Goal: Task Accomplishment & Management: Manage account settings

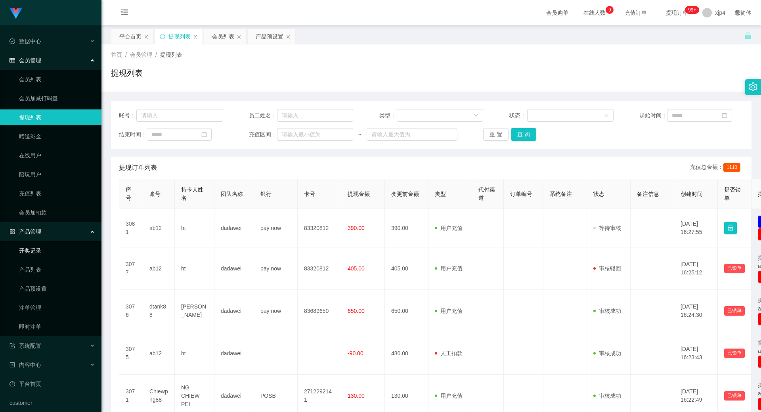
scroll to position [40, 0]
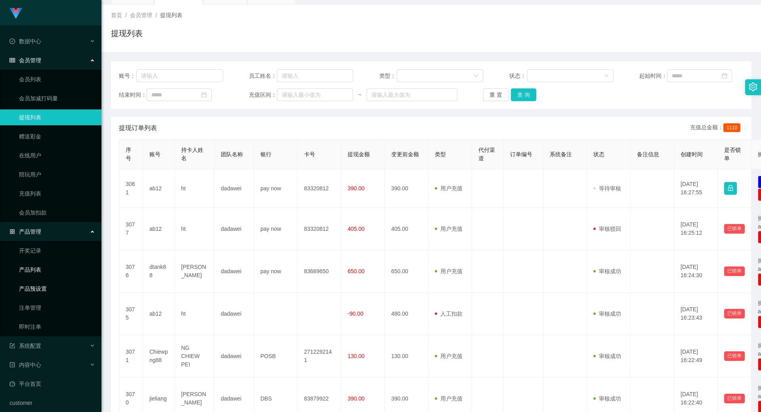
click at [36, 287] on link "产品预设置" at bounding box center [57, 289] width 76 height 16
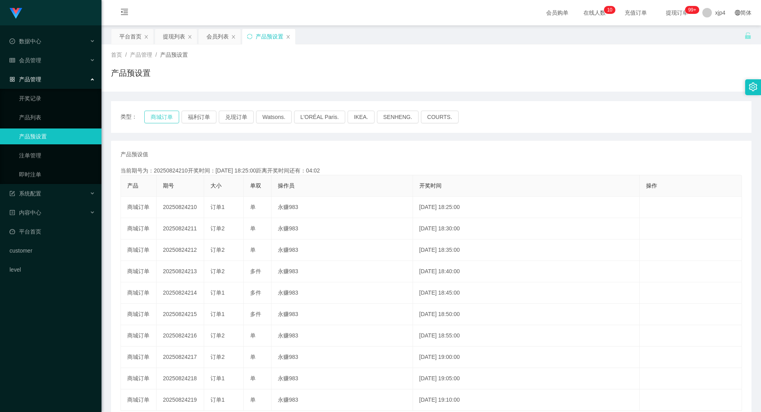
click at [157, 114] on button "商城订单" at bounding box center [161, 117] width 35 height 13
click at [61, 61] on div "会员管理" at bounding box center [50, 60] width 101 height 16
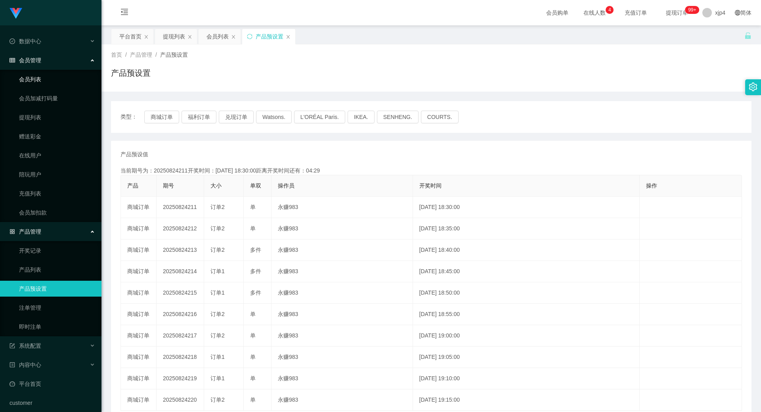
click at [50, 76] on link "会员列表" at bounding box center [57, 79] width 76 height 16
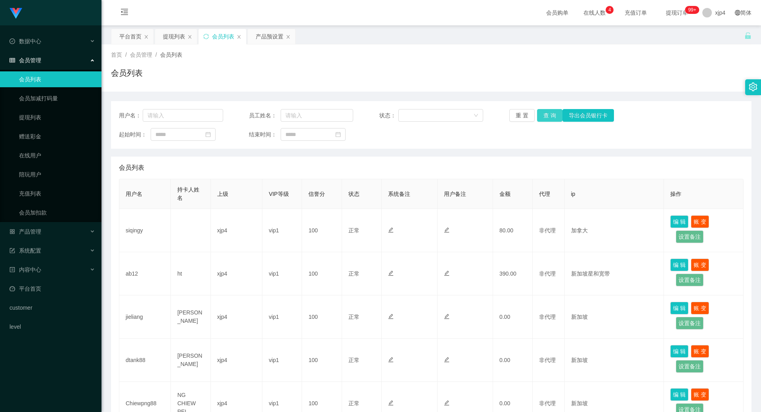
click at [554, 117] on button "查 询" at bounding box center [549, 115] width 25 height 13
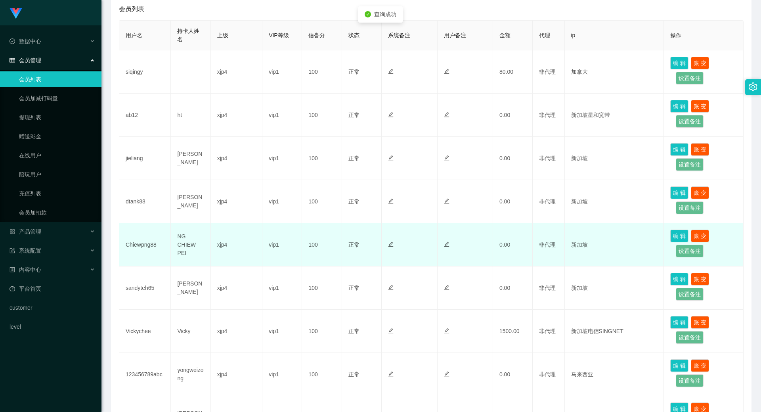
scroll to position [277, 0]
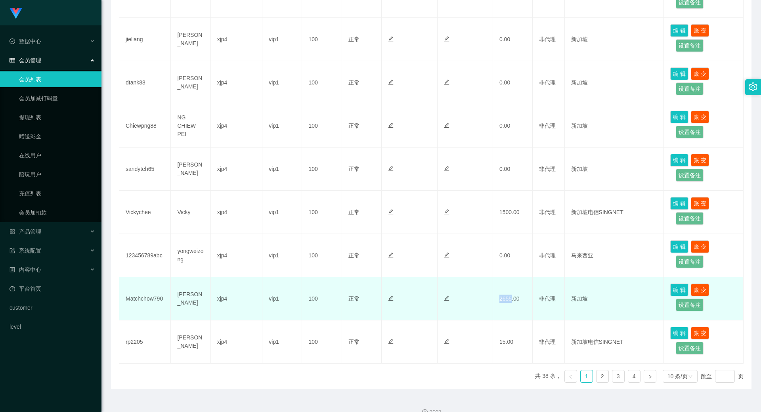
drag, startPoint x: 499, startPoint y: 299, endPoint x: 509, endPoint y: 299, distance: 10.3
click at [509, 299] on td "2655.00" at bounding box center [513, 298] width 40 height 43
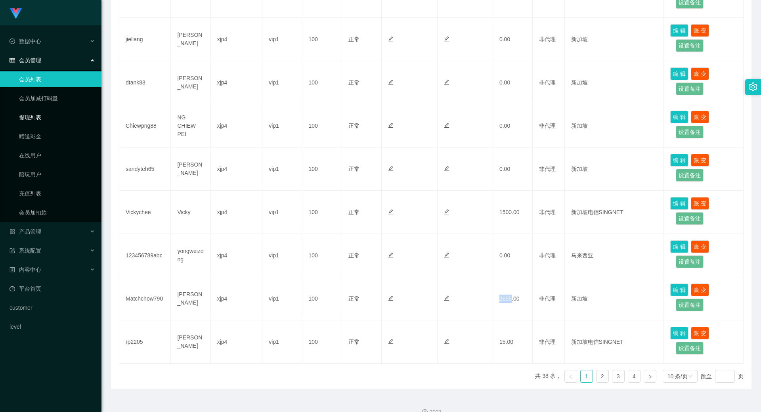
copy td "2655"
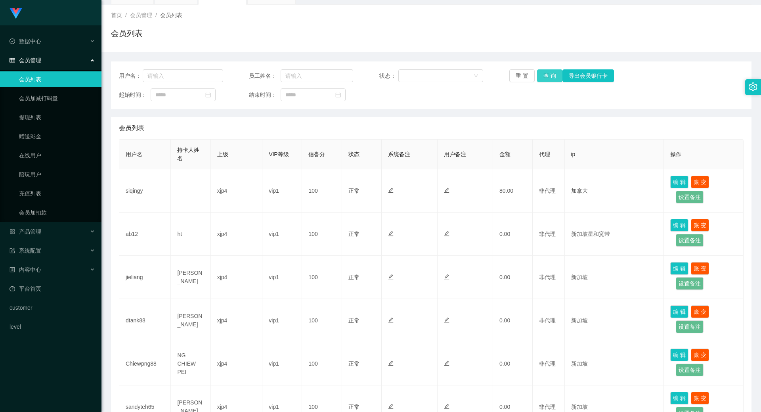
click at [550, 71] on button "查 询" at bounding box center [549, 75] width 25 height 13
